Goal: Check status

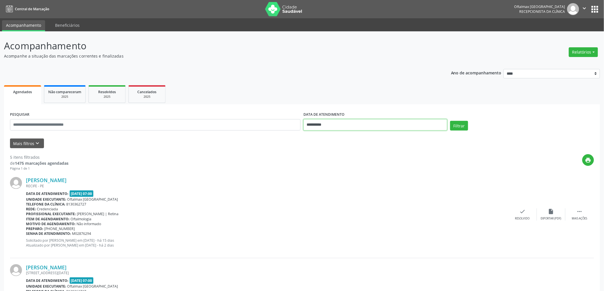
click at [353, 128] on input "**********" at bounding box center [375, 124] width 144 height 11
click at [370, 200] on span "29" at bounding box center [372, 200] width 11 height 11
type input "**********"
click at [369, 200] on div "Unidade executante: [GEOGRAPHIC_DATA]" at bounding box center [267, 199] width 482 height 5
click at [463, 127] on button "Filtrar" at bounding box center [459, 126] width 18 height 10
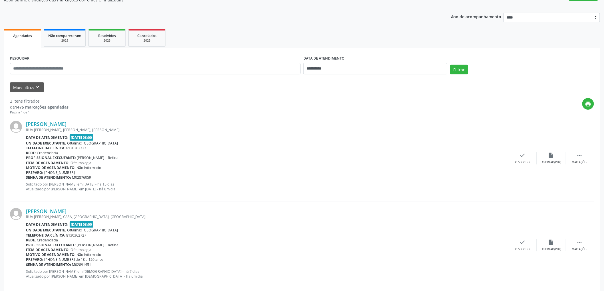
scroll to position [64, 0]
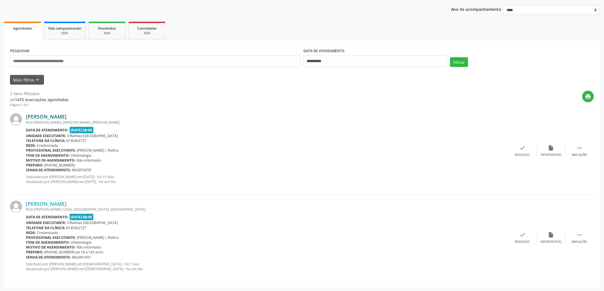
drag, startPoint x: 81, startPoint y: 116, endPoint x: 27, endPoint y: 117, distance: 54.2
click at [27, 117] on div "[PERSON_NAME]" at bounding box center [267, 117] width 482 height 6
copy link "[PERSON_NAME]"
click at [553, 239] on div "insert_drive_file Exportar (PDF)" at bounding box center [551, 238] width 29 height 12
click at [558, 237] on div "insert_drive_file Exportar (PDF)" at bounding box center [551, 238] width 29 height 12
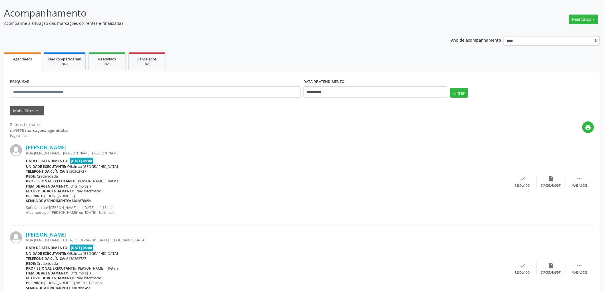
scroll to position [0, 0]
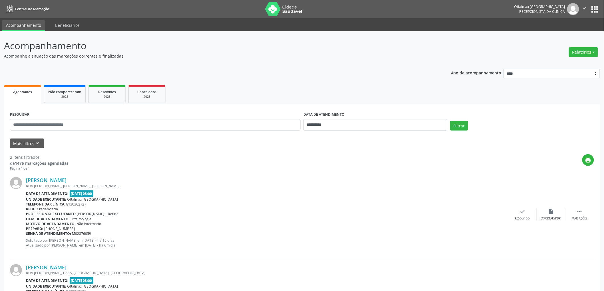
click at [584, 9] on icon "" at bounding box center [584, 8] width 6 height 6
click at [562, 36] on link "Sair" at bounding box center [569, 35] width 39 height 8
